Goal: Information Seeking & Learning: Learn about a topic

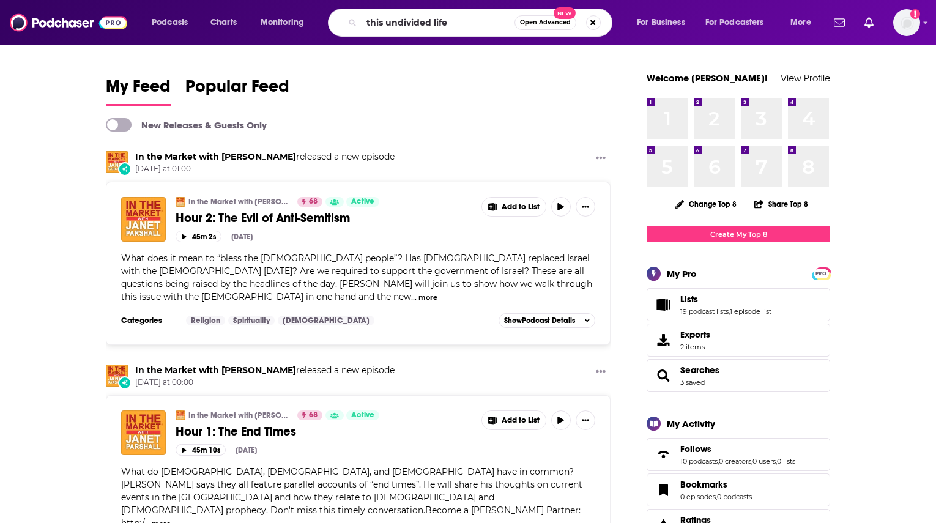
type input "this undivided life"
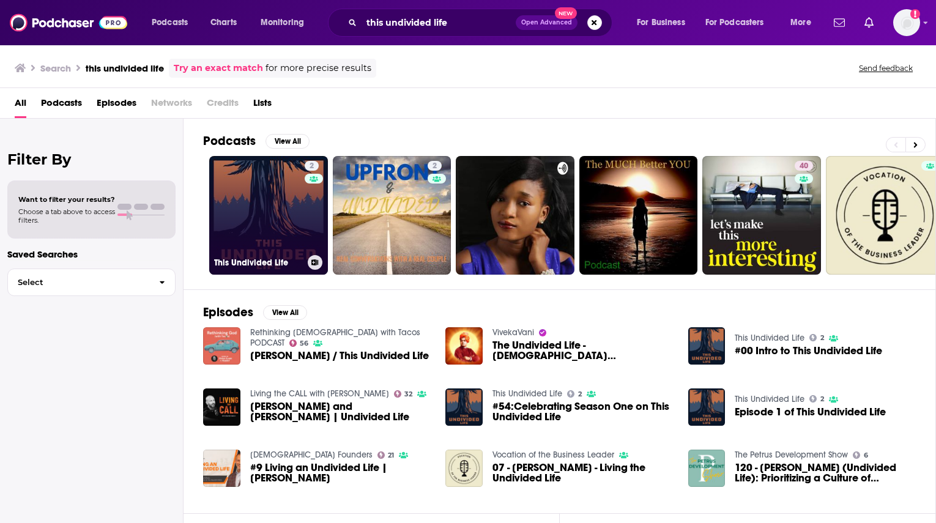
click at [276, 216] on link "2 This Undivided Life" at bounding box center [268, 215] width 119 height 119
click at [302, 244] on link "2 This Undivided Life" at bounding box center [268, 215] width 119 height 119
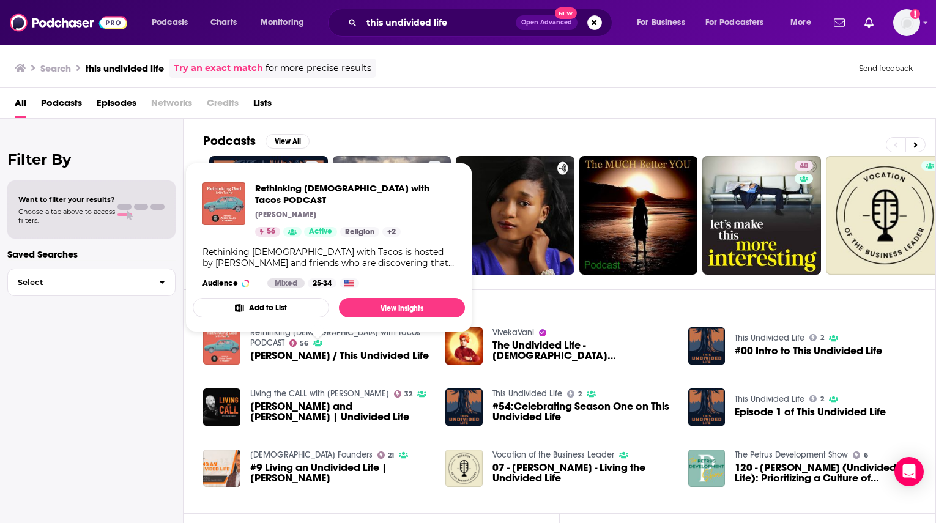
click at [361, 338] on link "Rethinking [DEMOGRAPHIC_DATA] with Tacos PODCAST" at bounding box center [335, 337] width 170 height 21
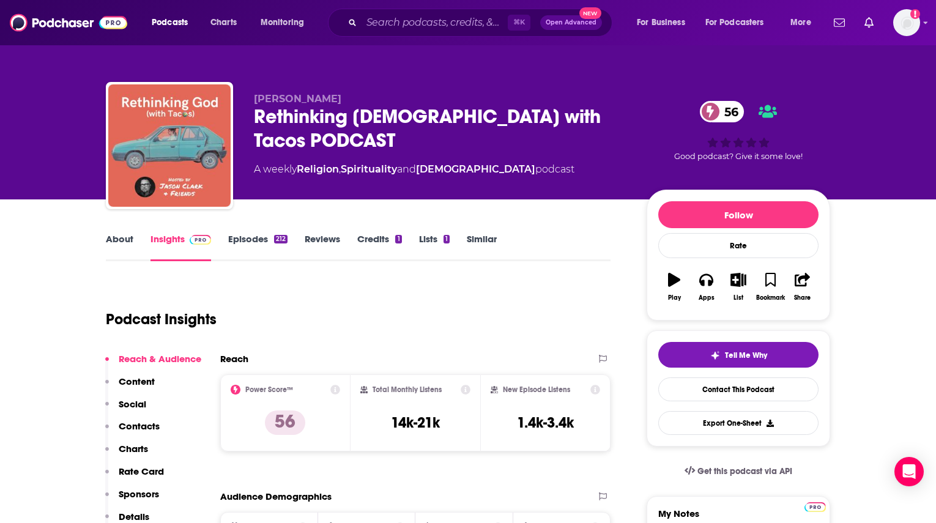
click at [119, 239] on link "About" at bounding box center [120, 247] width 28 height 28
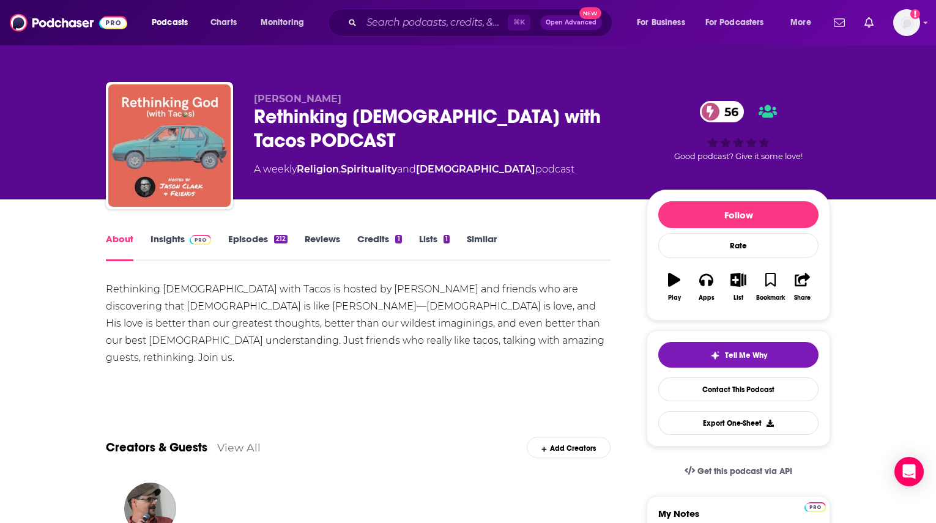
click at [242, 239] on link "Episodes 212" at bounding box center [257, 247] width 59 height 28
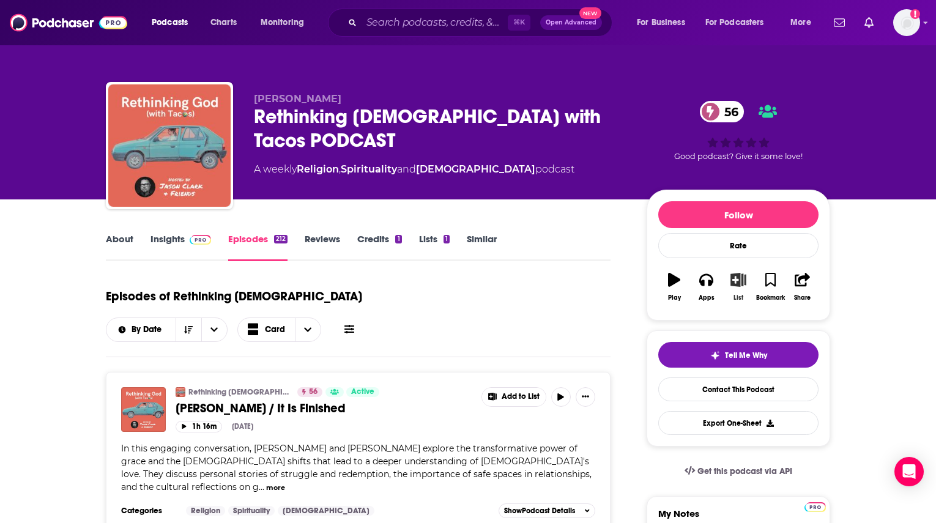
click at [741, 284] on icon "button" at bounding box center [738, 279] width 15 height 13
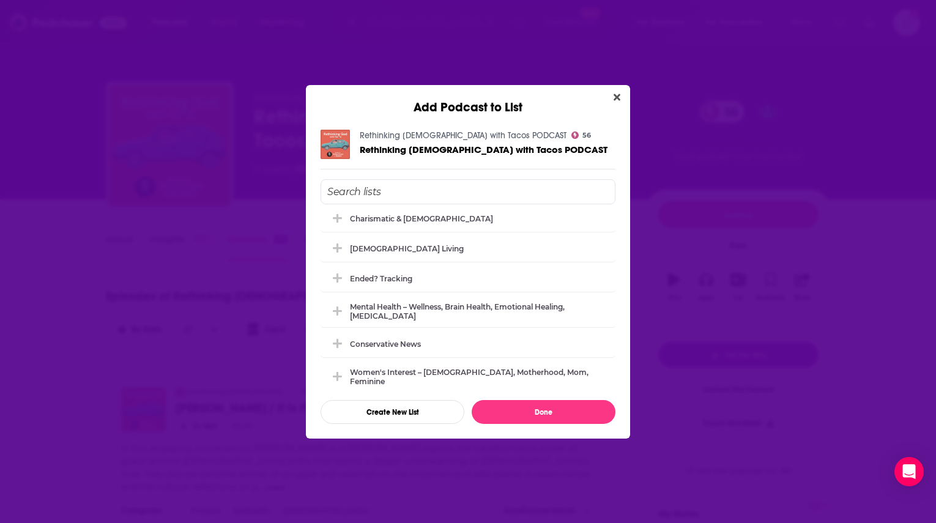
scroll to position [311, 0]
click at [388, 250] on div "[DEMOGRAPHIC_DATA] Living" at bounding box center [467, 245] width 295 height 27
click at [522, 407] on button "Done" at bounding box center [544, 412] width 144 height 24
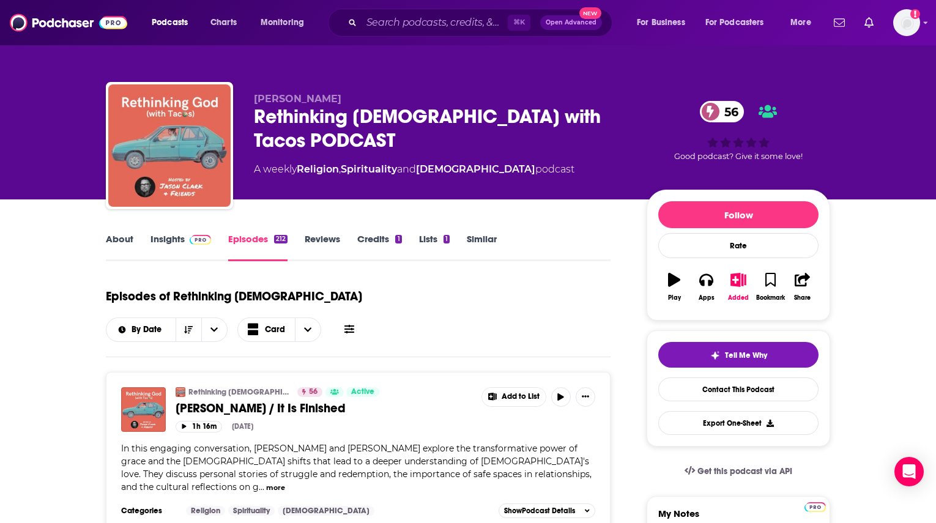
click at [481, 244] on link "Similar" at bounding box center [482, 247] width 30 height 28
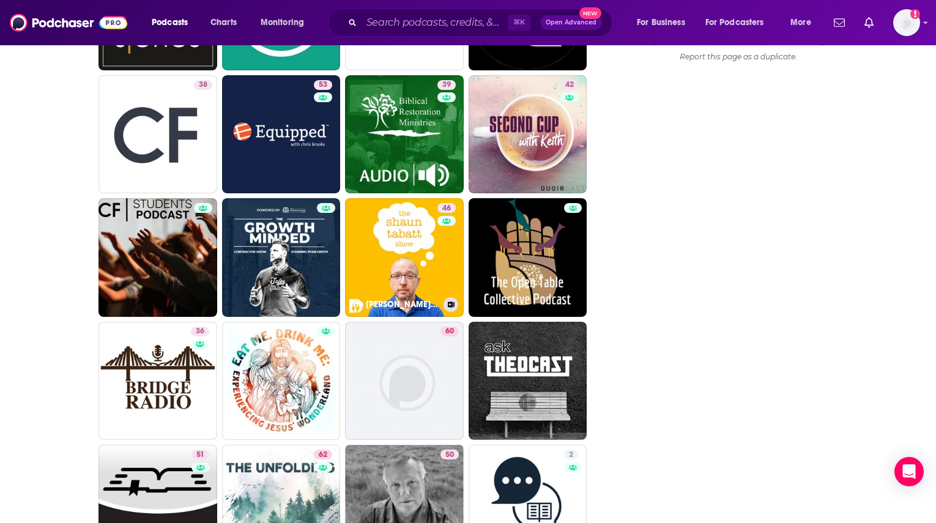
scroll to position [1379, 0]
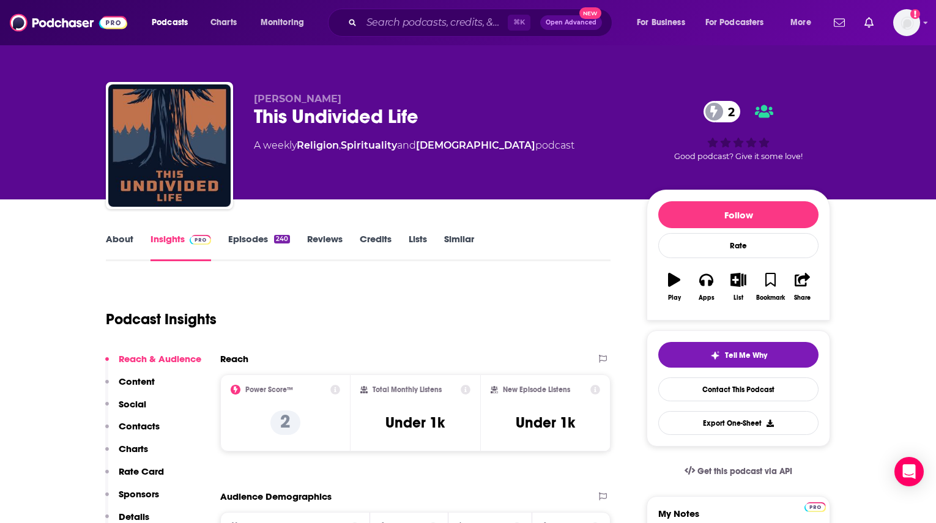
click at [245, 246] on link "Episodes 240" at bounding box center [259, 247] width 62 height 28
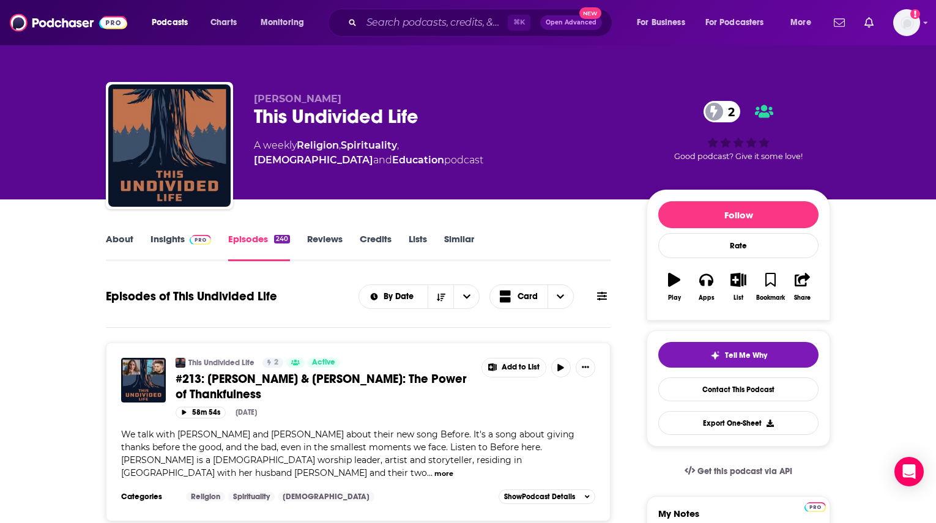
click at [201, 235] on img at bounding box center [200, 240] width 21 height 10
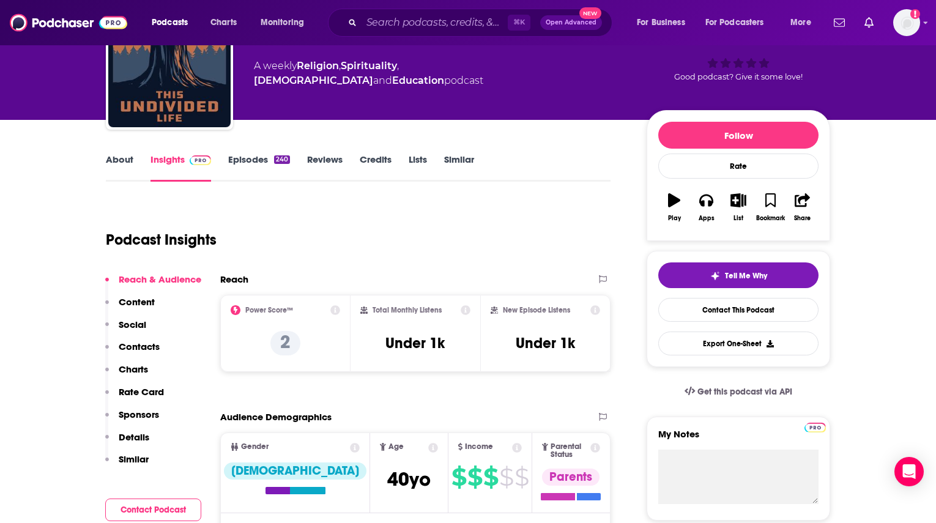
scroll to position [130, 0]
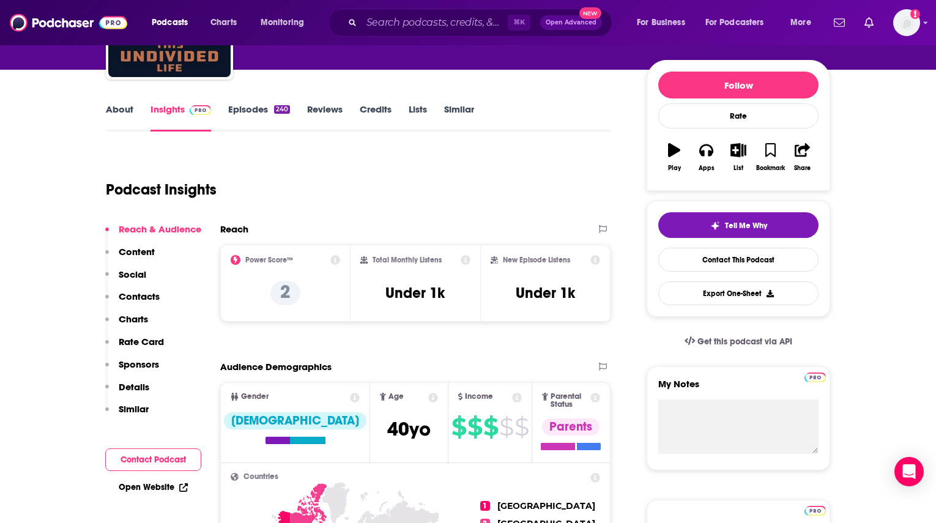
click at [115, 106] on link "About" at bounding box center [120, 117] width 28 height 28
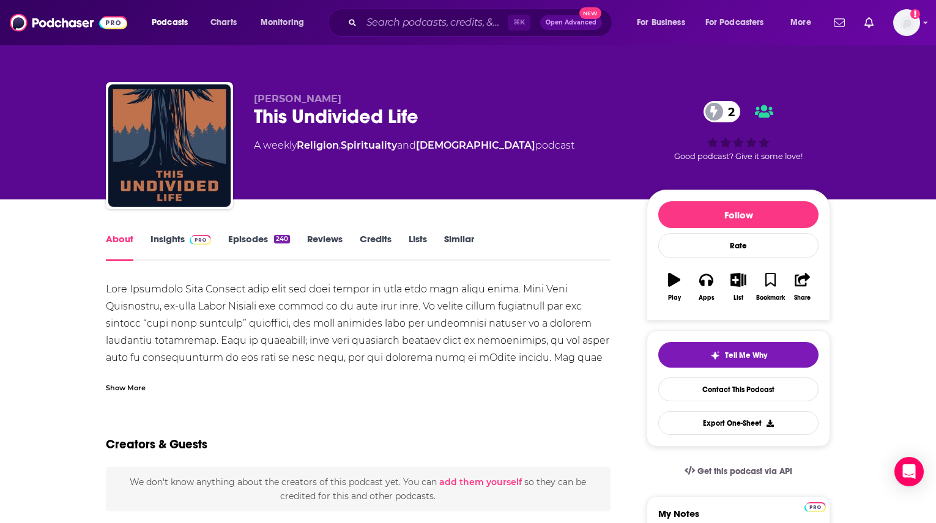
click at [136, 383] on div "Show More" at bounding box center [126, 387] width 40 height 12
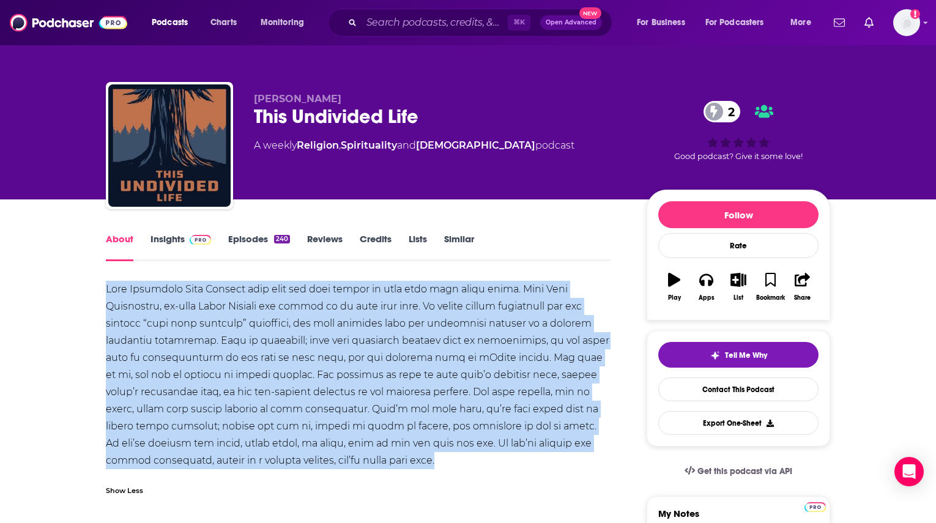
drag, startPoint x: 133, startPoint y: 295, endPoint x: 368, endPoint y: 462, distance: 287.7
copy div "This Undivided Life Podcast will give you real advice to help make life whole a…"
click at [178, 246] on link "Insights" at bounding box center [180, 247] width 61 height 28
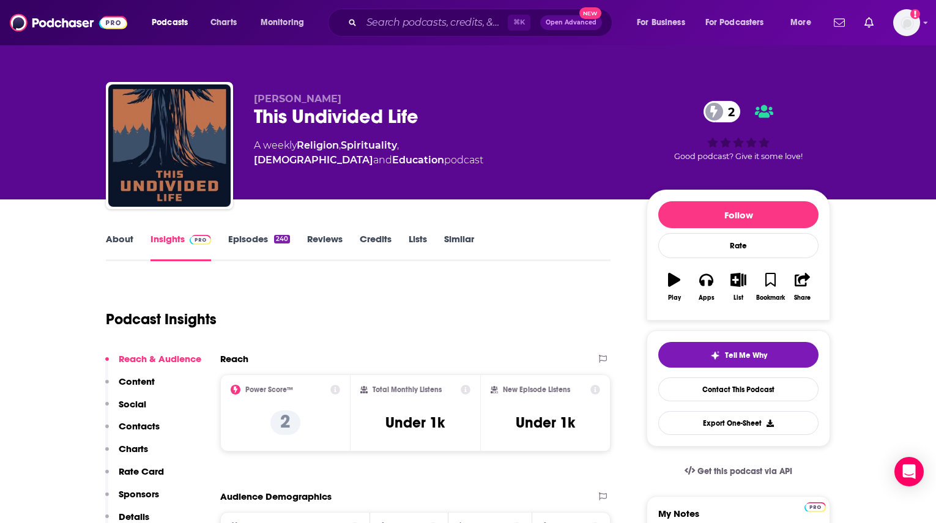
click at [209, 240] on img at bounding box center [200, 240] width 21 height 10
click at [253, 239] on link "Episodes 240" at bounding box center [259, 247] width 62 height 28
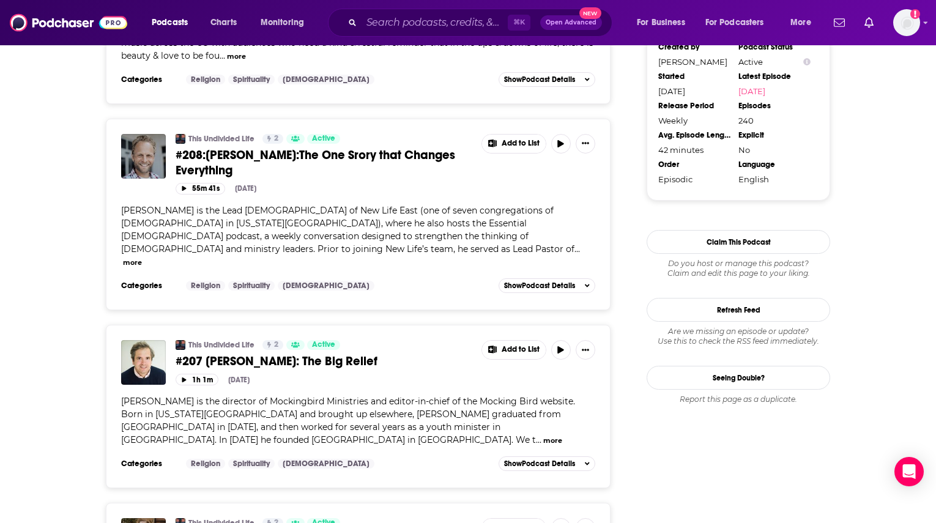
scroll to position [1149, 0]
